Goal: Task Accomplishment & Management: Use online tool/utility

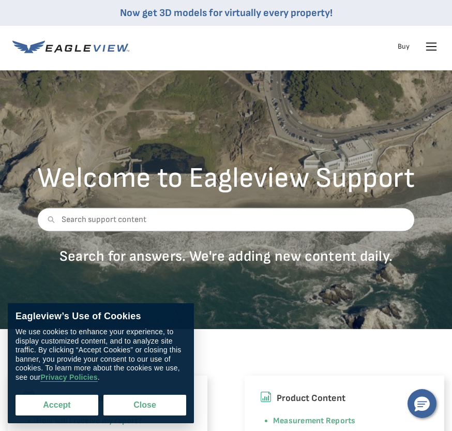
click at [60, 404] on button "Accept" at bounding box center [57, 404] width 83 height 21
checkbox input "true"
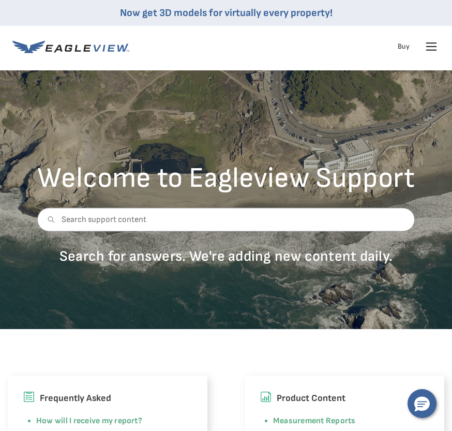
click at [435, 48] on icon at bounding box center [431, 46] width 17 height 17
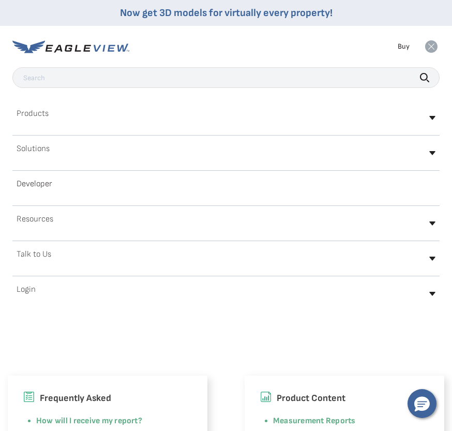
click at [49, 291] on div "Login" at bounding box center [225, 293] width 427 height 24
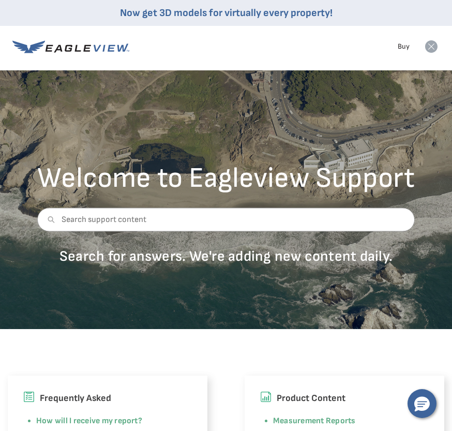
click at [432, 47] on icon at bounding box center [431, 46] width 12 height 12
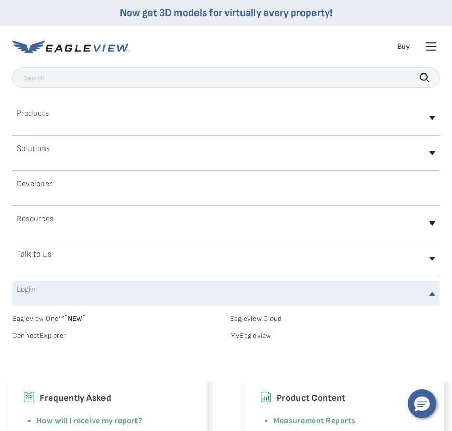
click at [247, 338] on link "MyEagleview" at bounding box center [334, 335] width 209 height 9
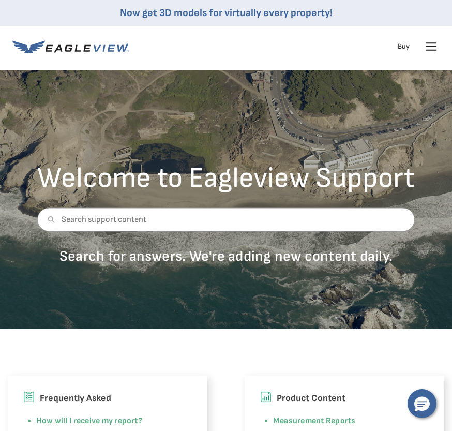
click at [388, 9] on div "Now get 3D models for virtually every property!" at bounding box center [226, 13] width 452 height 26
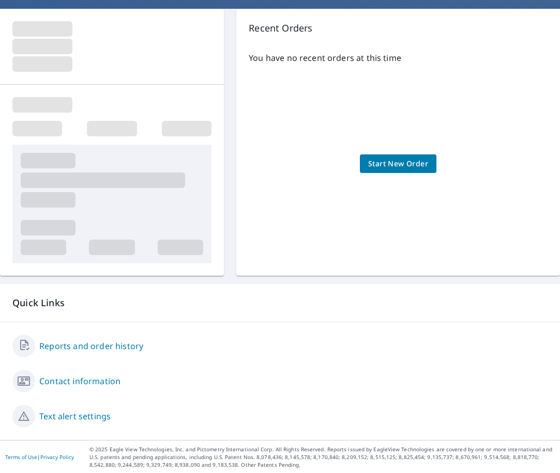
scroll to position [88, 0]
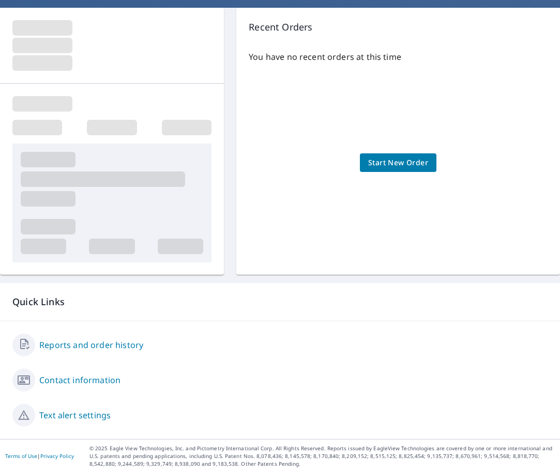
click at [100, 348] on link "Reports and order history" at bounding box center [91, 345] width 104 height 12
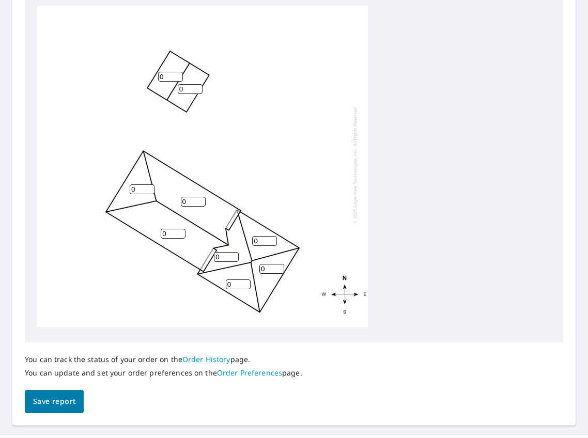
scroll to position [362, 0]
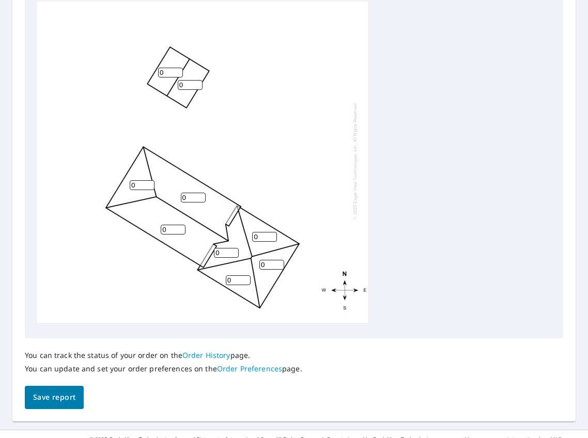
click at [144, 180] on input "0" at bounding box center [142, 185] width 25 height 10
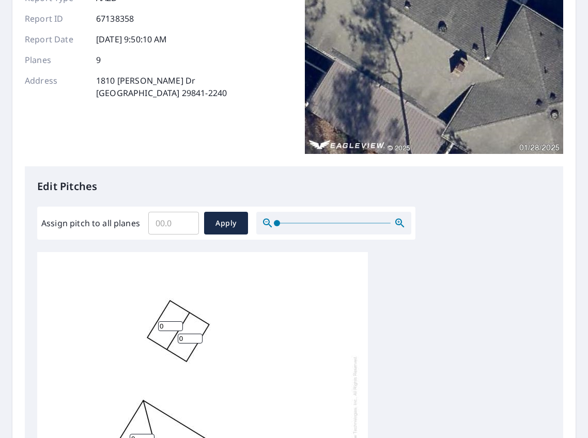
scroll to position [103, 0]
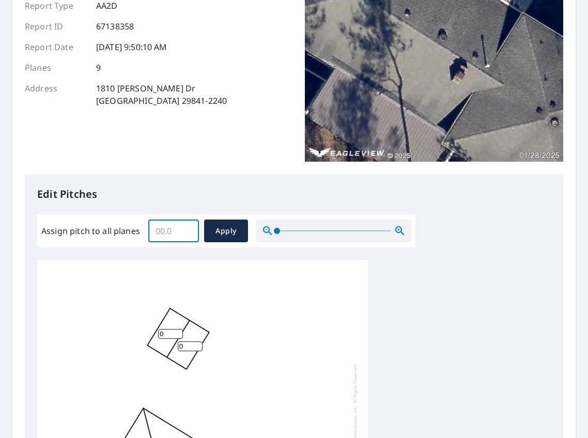
click at [180, 232] on input "Assign pitch to all planes" at bounding box center [173, 231] width 51 height 29
type input "4"
click at [232, 229] on span "Apply" at bounding box center [225, 231] width 27 height 13
type input "4"
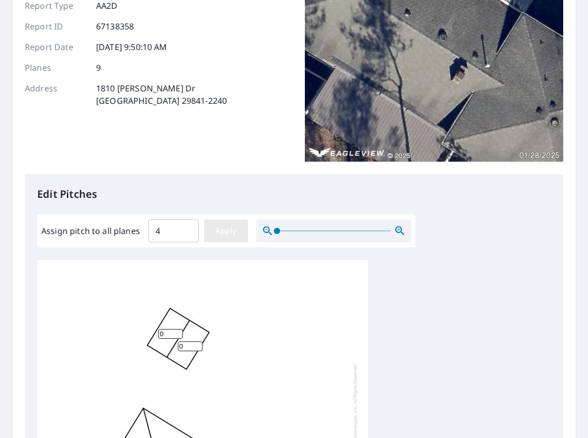
type input "4"
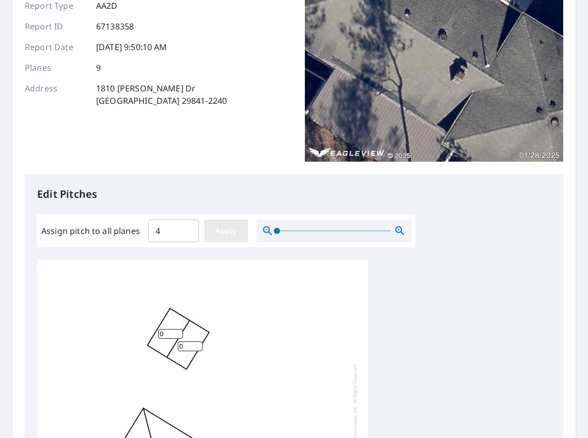
type input "4"
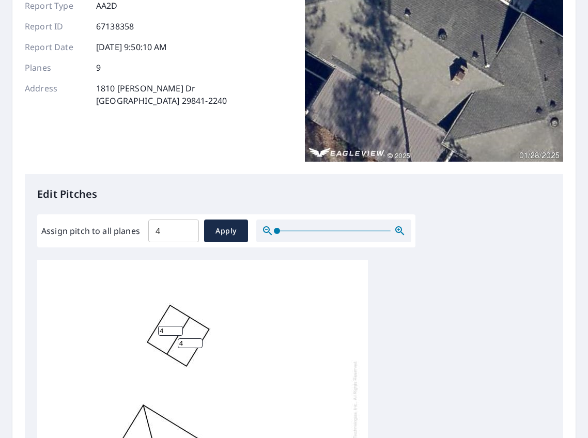
scroll to position [11, 0]
click at [426, 330] on div "4 4 4 4 4 4 4 4 4" at bounding box center [294, 422] width 514 height 325
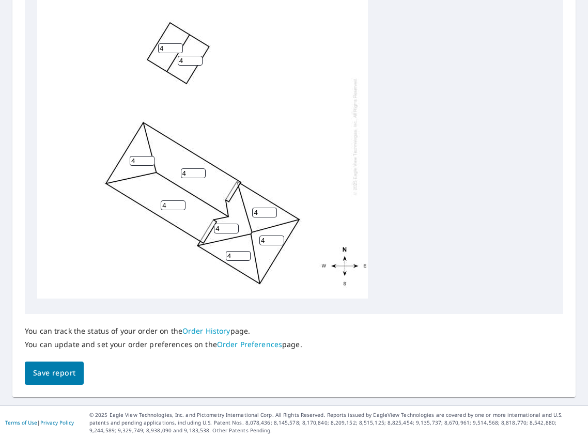
scroll to position [388, 0]
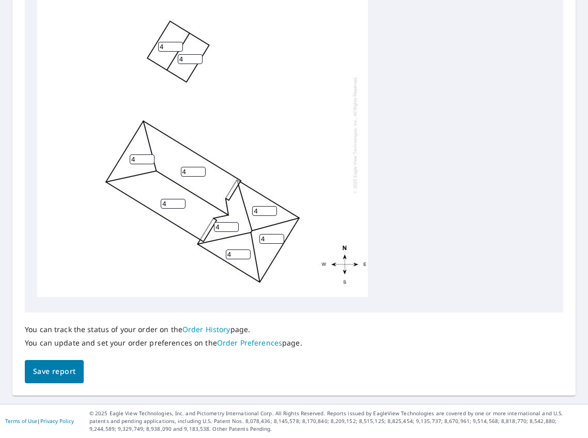
click at [47, 369] on span "Save report" at bounding box center [54, 371] width 42 height 13
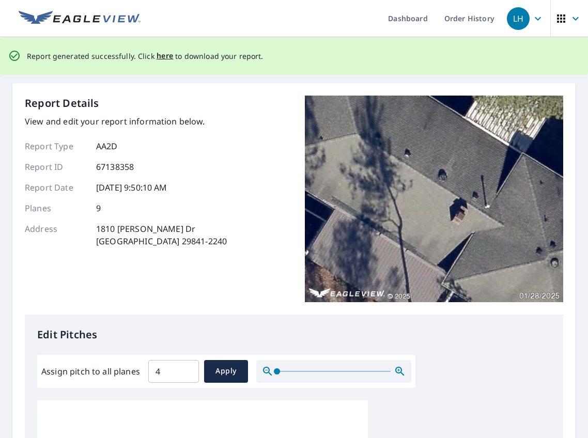
scroll to position [0, 0]
click at [163, 57] on span "here" at bounding box center [165, 56] width 17 height 13
